Goal: Register for event/course

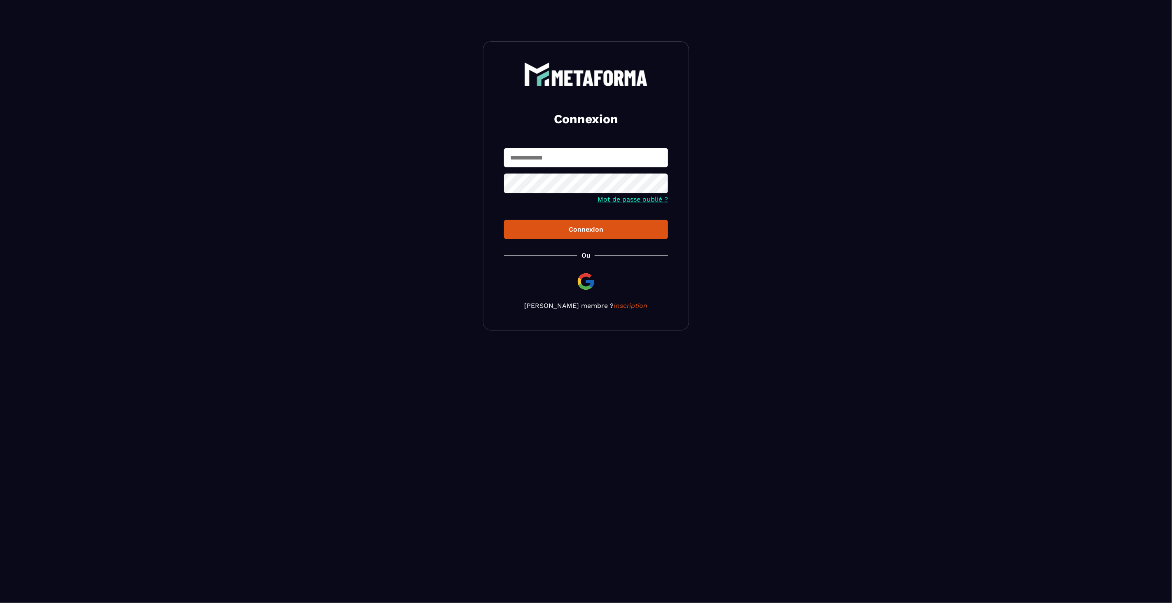
drag, startPoint x: 554, startPoint y: 159, endPoint x: 546, endPoint y: 153, distance: 10.3
click at [554, 159] on input "text" at bounding box center [586, 157] width 164 height 19
type input "**********"
click at [563, 229] on div "Connexion" at bounding box center [585, 229] width 151 height 8
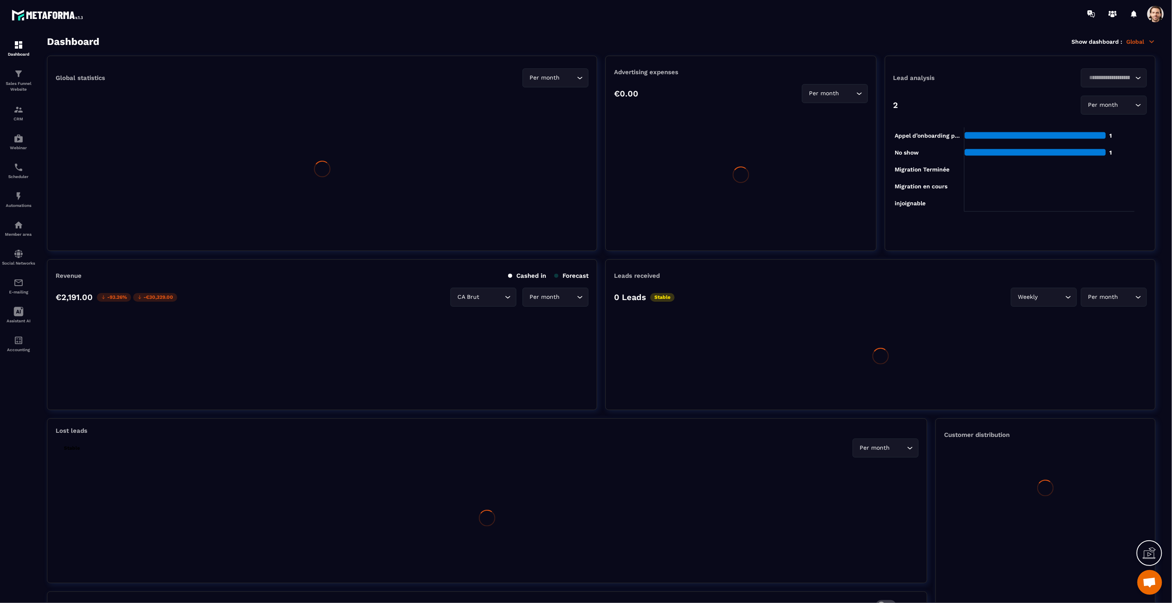
click at [1155, 15] on span at bounding box center [1155, 14] width 16 height 16
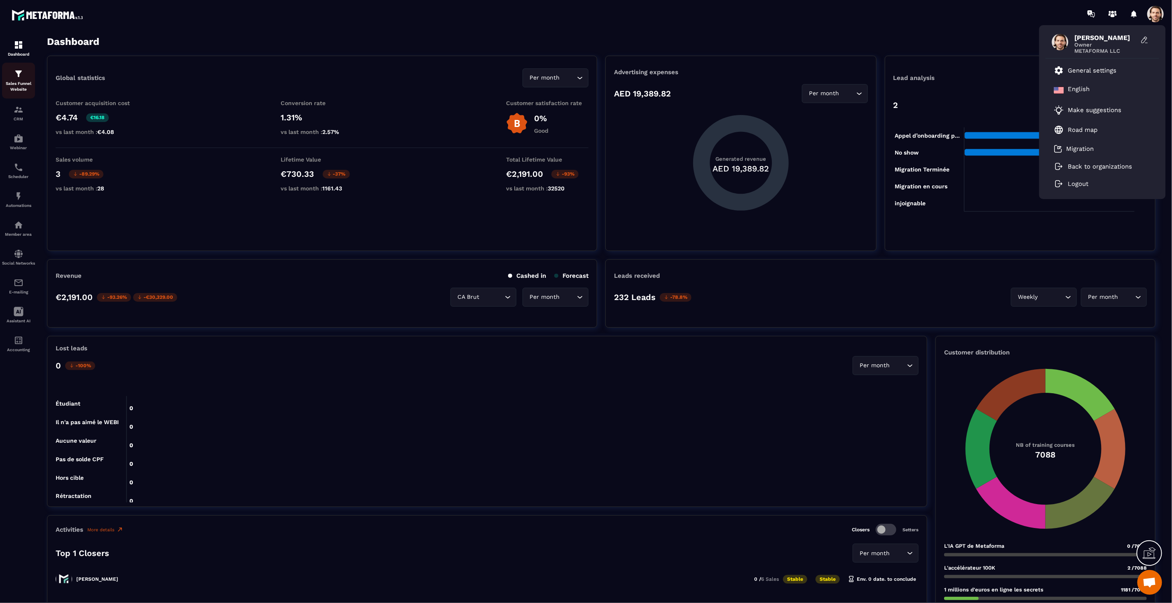
click at [18, 76] on img at bounding box center [19, 74] width 10 height 10
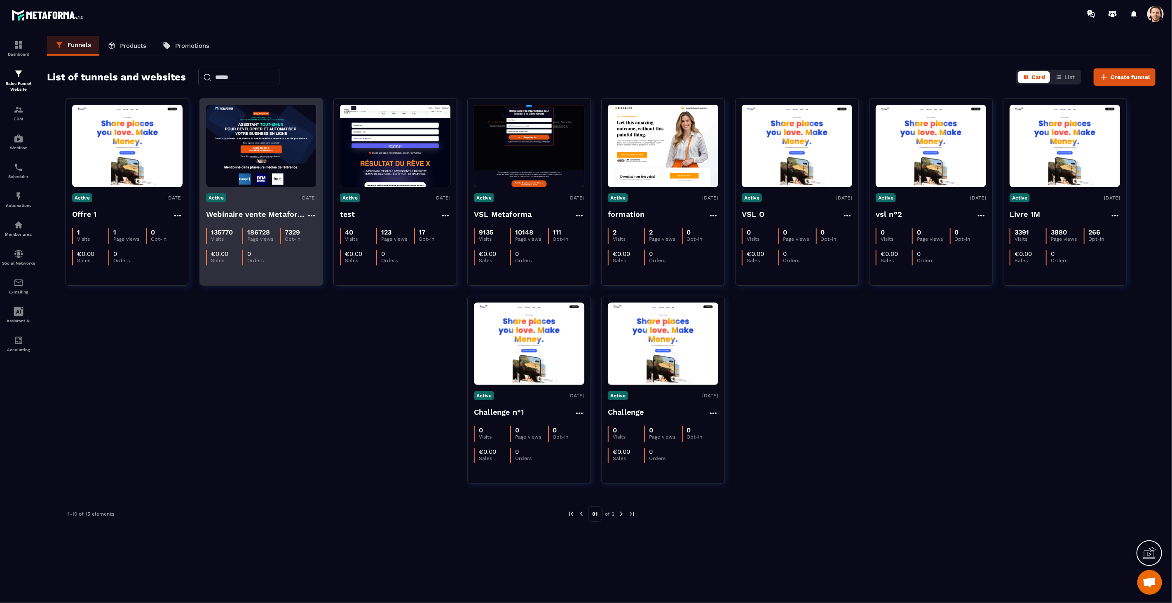
click at [268, 162] on img at bounding box center [261, 146] width 110 height 82
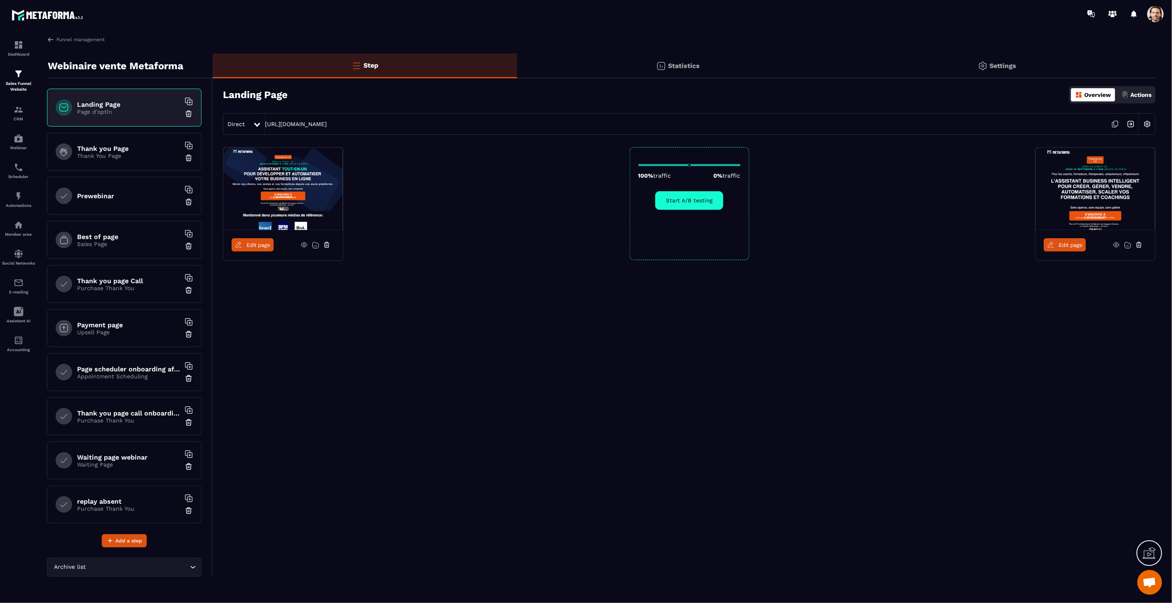
click at [1130, 125] on img at bounding box center [1131, 124] width 16 height 16
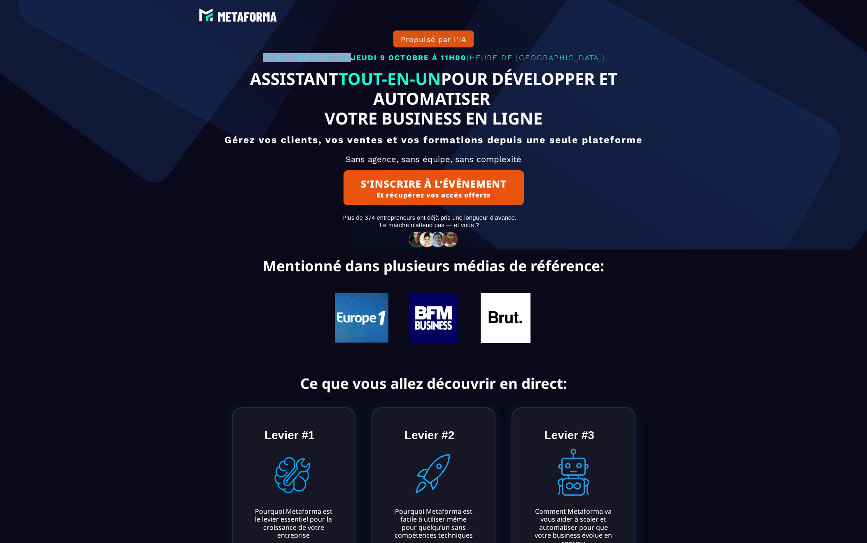
drag, startPoint x: 388, startPoint y: 55, endPoint x: 473, endPoint y: 57, distance: 85.3
click at [473, 57] on p "DÉMO EN DIRECT [DATE][DATE] 11H00 (HEURE DE [GEOGRAPHIC_DATA])" at bounding box center [433, 57] width 503 height 13
copy p "DÉMO EN DIRECT CE"
click at [449, 74] on div "Propulsé par l'IA DÉMO EN DIRECT [DATE][DATE] 11H00 (HEURE DE [GEOGRAPHIC_DATA]…" at bounding box center [433, 124] width 515 height 249
drag, startPoint x: 348, startPoint y: 68, endPoint x: 456, endPoint y: 66, distance: 108.4
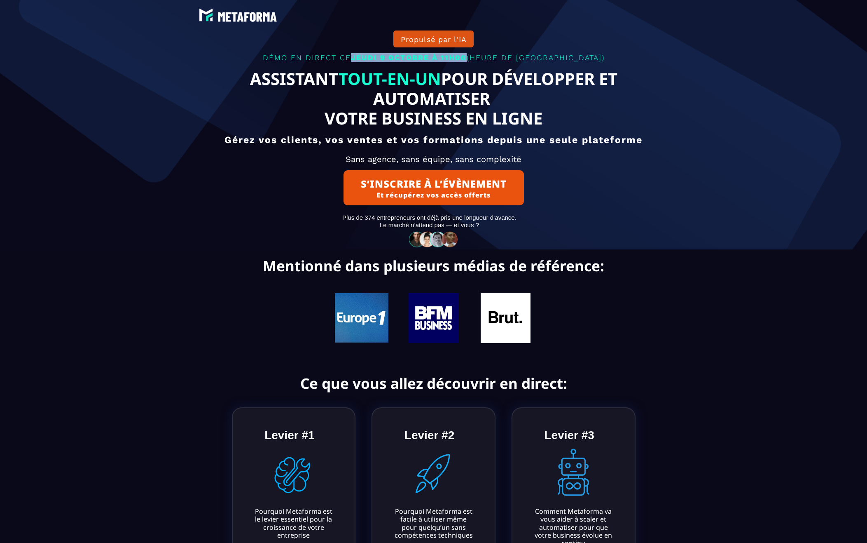
click at [456, 64] on p "DÉMO EN DIRECT [DATE][DATE] 11H00 (HEURE DE [GEOGRAPHIC_DATA])" at bounding box center [433, 57] width 503 height 13
copy span "JEUDI 9 OCTOBRE À 11H00"
